Goal: Transaction & Acquisition: Download file/media

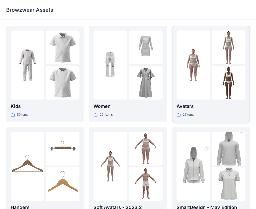
click at [209, 80] on div at bounding box center [194, 64] width 34 height 69
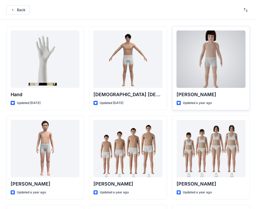
click at [214, 61] on div at bounding box center [211, 58] width 69 height 57
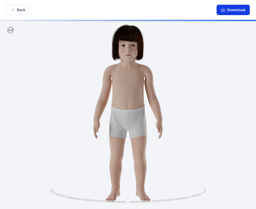
click at [232, 9] on button "Download" at bounding box center [233, 10] width 33 height 10
